Goal: Find specific page/section: Find specific page/section

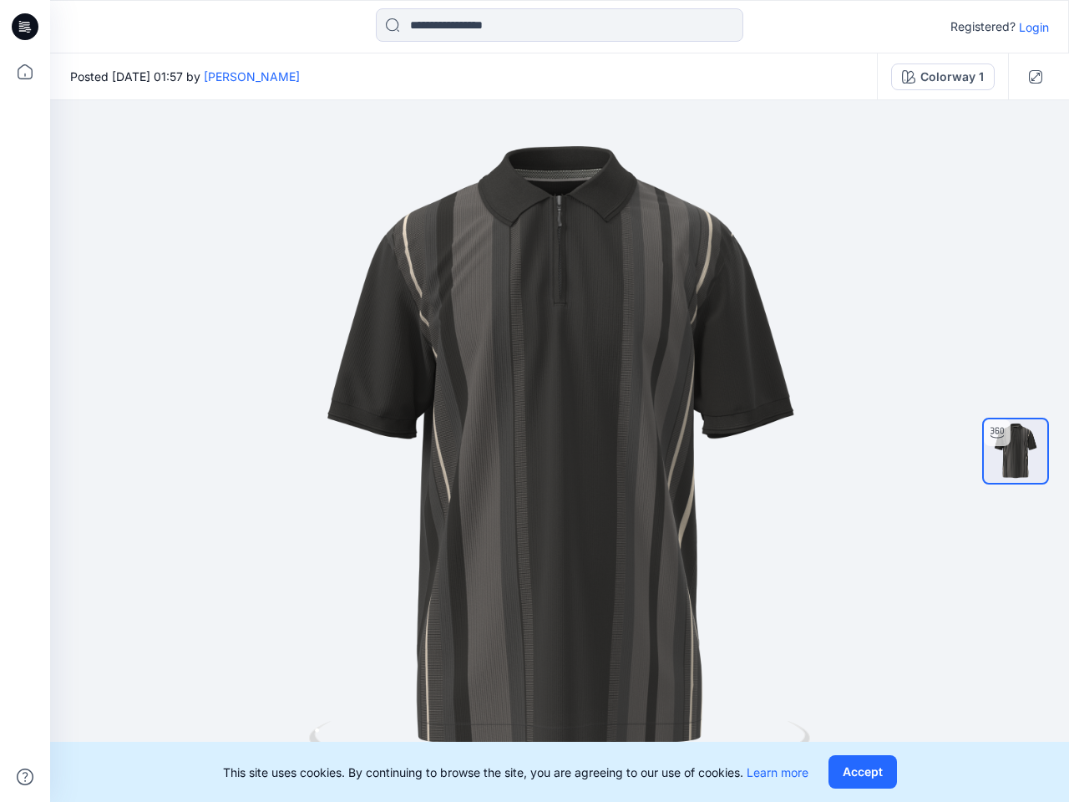
click at [535, 401] on div at bounding box center [559, 451] width 1019 height 702
click at [26, 27] on icon at bounding box center [27, 27] width 7 height 1
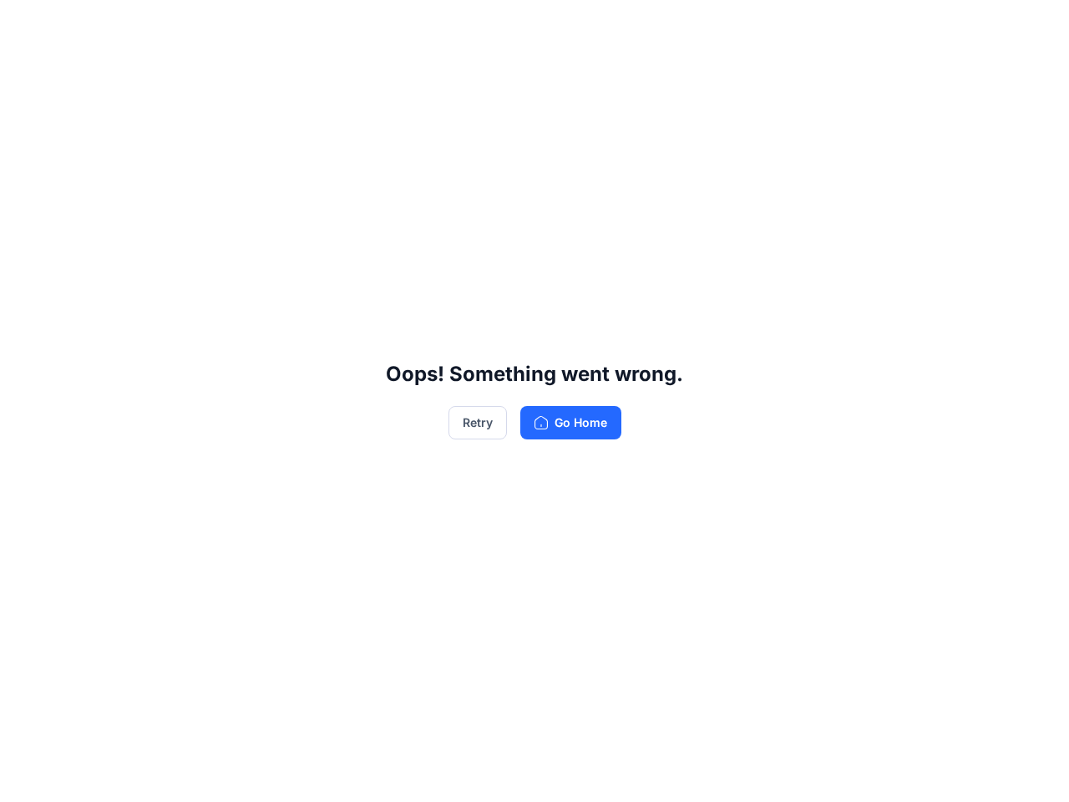
click at [25, 72] on div "Oops! Something went wrong. Retry Go Home" at bounding box center [534, 401] width 1069 height 802
click at [25, 777] on div "Oops! Something went wrong. Retry Go Home" at bounding box center [534, 401] width 1069 height 802
click at [560, 25] on div "Oops! Something went wrong. Retry Go Home" at bounding box center [534, 401] width 1069 height 802
click at [1034, 27] on div "Oops! Something went wrong. Retry Go Home" at bounding box center [534, 401] width 1069 height 802
click at [225, 76] on div "Oops! Something went wrong. Retry Go Home" at bounding box center [534, 401] width 1069 height 802
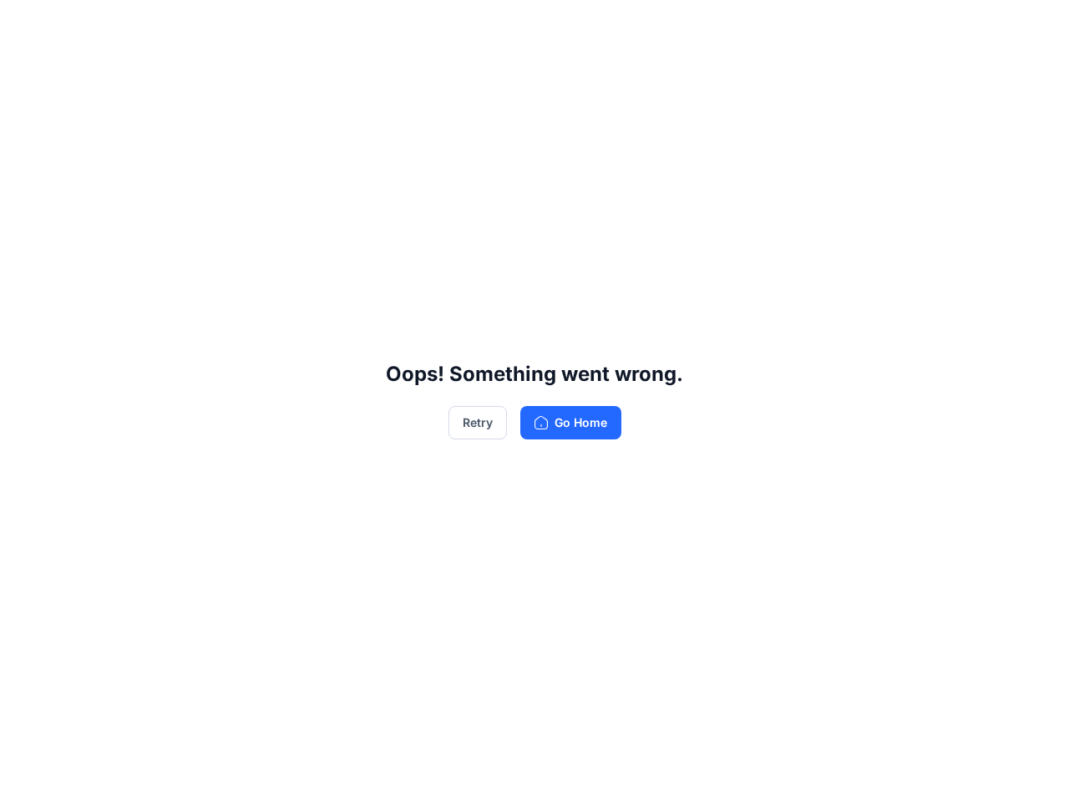
click at [943, 77] on div "Oops! Something went wrong. Retry Go Home" at bounding box center [534, 401] width 1069 height 802
click at [1036, 77] on div "Oops! Something went wrong. Retry Go Home" at bounding box center [534, 401] width 1069 height 802
click at [1016, 451] on div "Oops! Something went wrong. Retry Go Home" at bounding box center [534, 401] width 1069 height 802
